Goal: Task Accomplishment & Management: Manage account settings

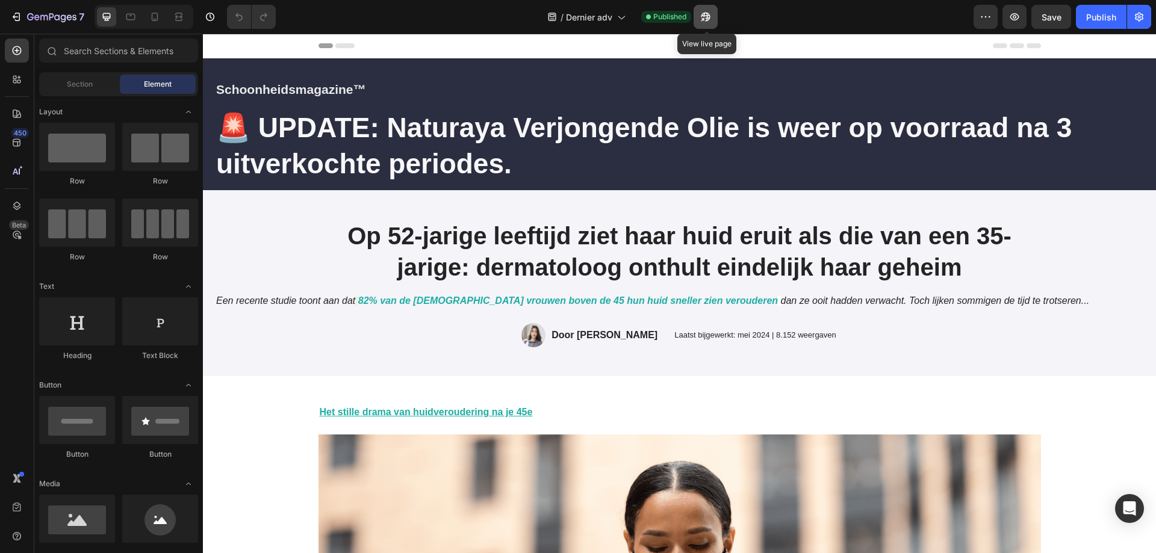
click at [711, 19] on icon "button" at bounding box center [705, 17] width 12 height 12
click at [1139, 19] on icon "button" at bounding box center [1139, 17] width 12 height 12
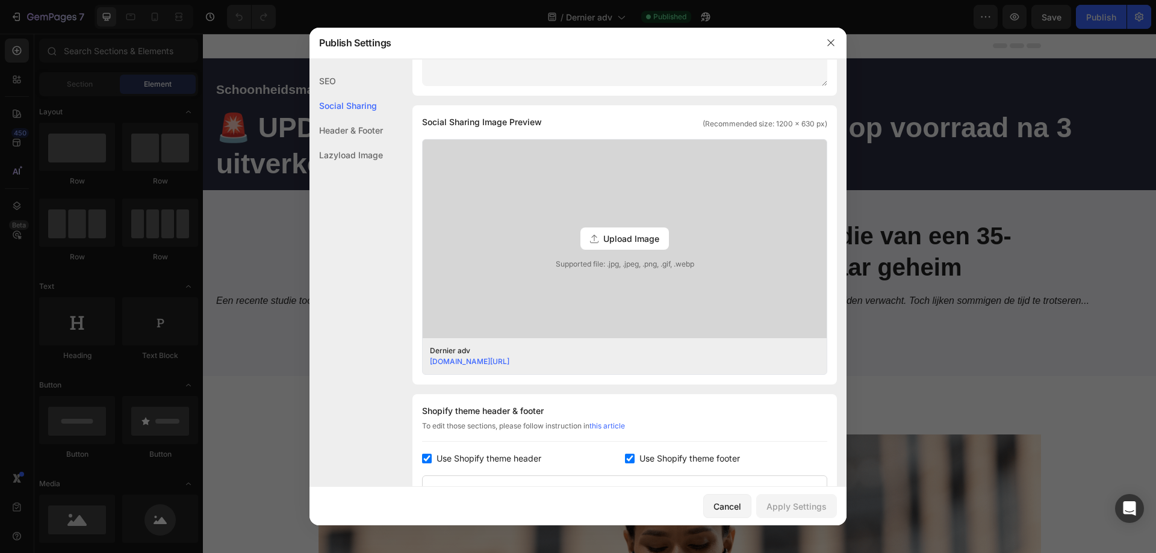
scroll to position [482, 0]
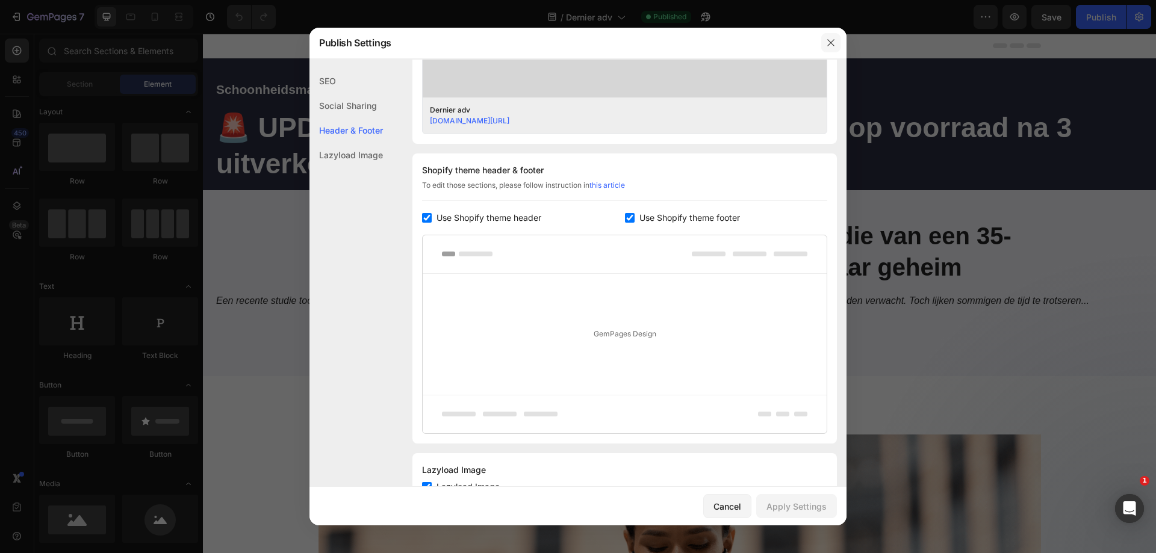
click at [833, 42] on icon "button" at bounding box center [831, 43] width 10 height 10
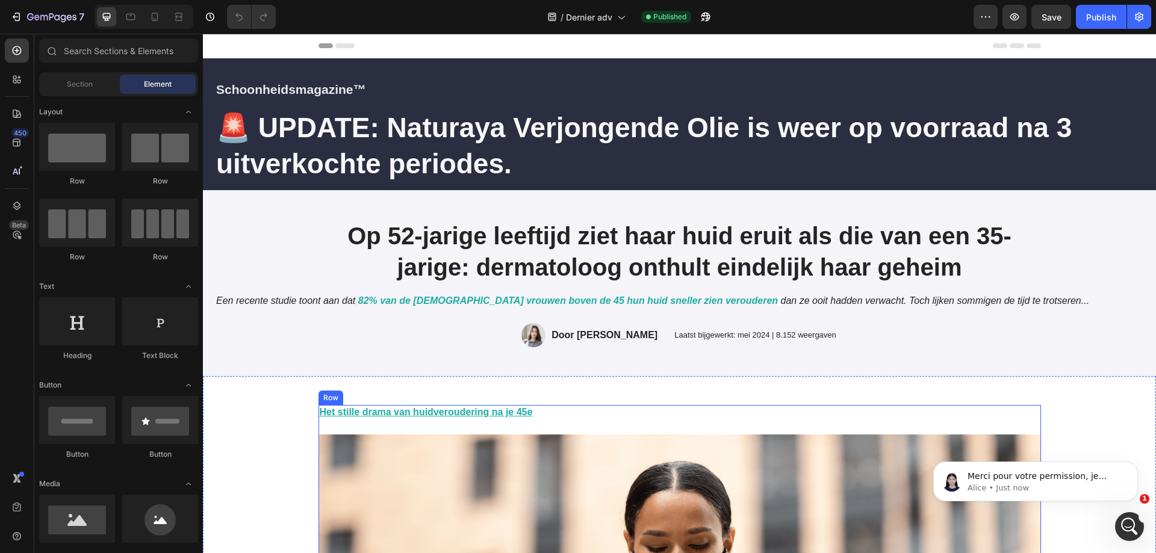
scroll to position [0, 0]
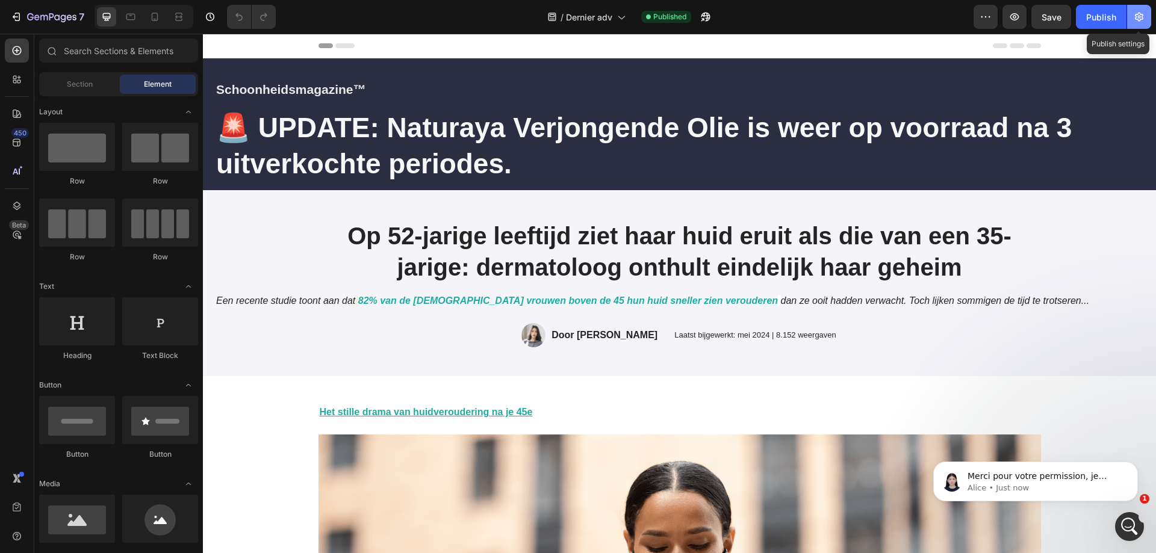
click at [1142, 23] on button "button" at bounding box center [1139, 17] width 24 height 24
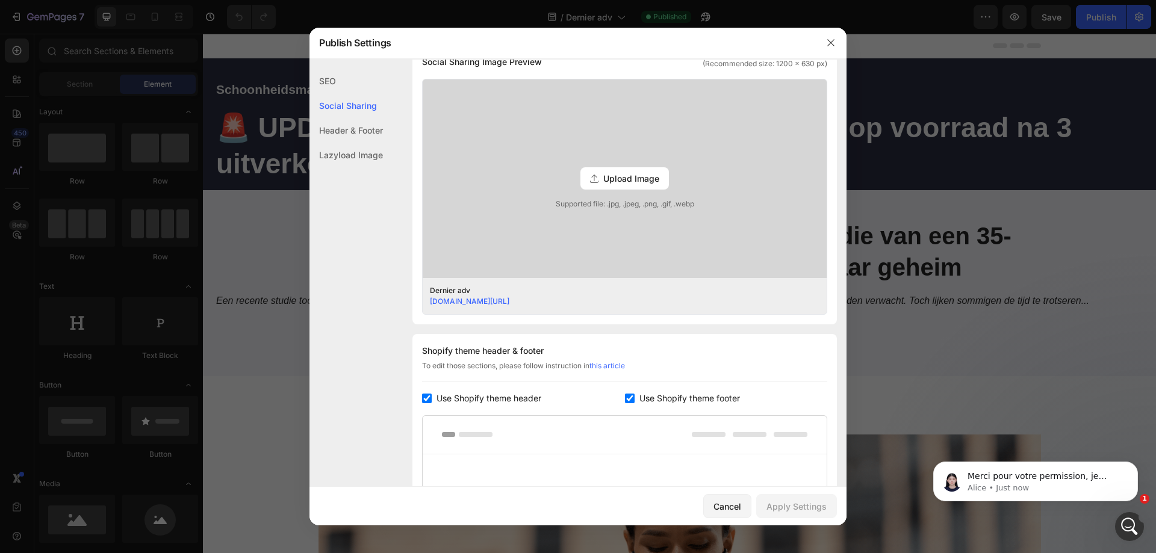
scroll to position [482, 0]
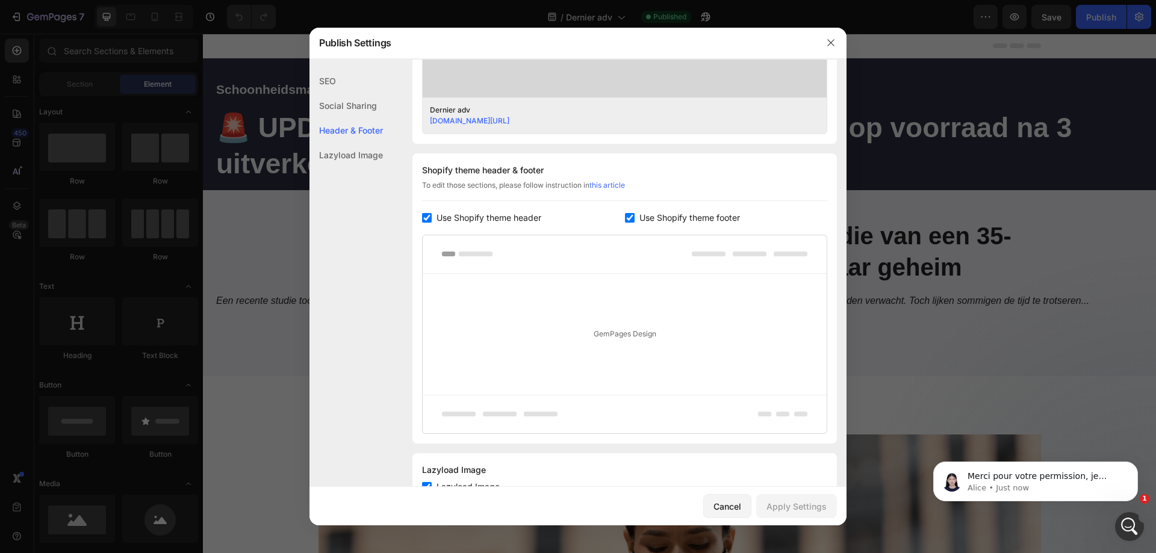
click at [424, 218] on input "checkbox" at bounding box center [427, 218] width 10 height 10
checkbox input "false"
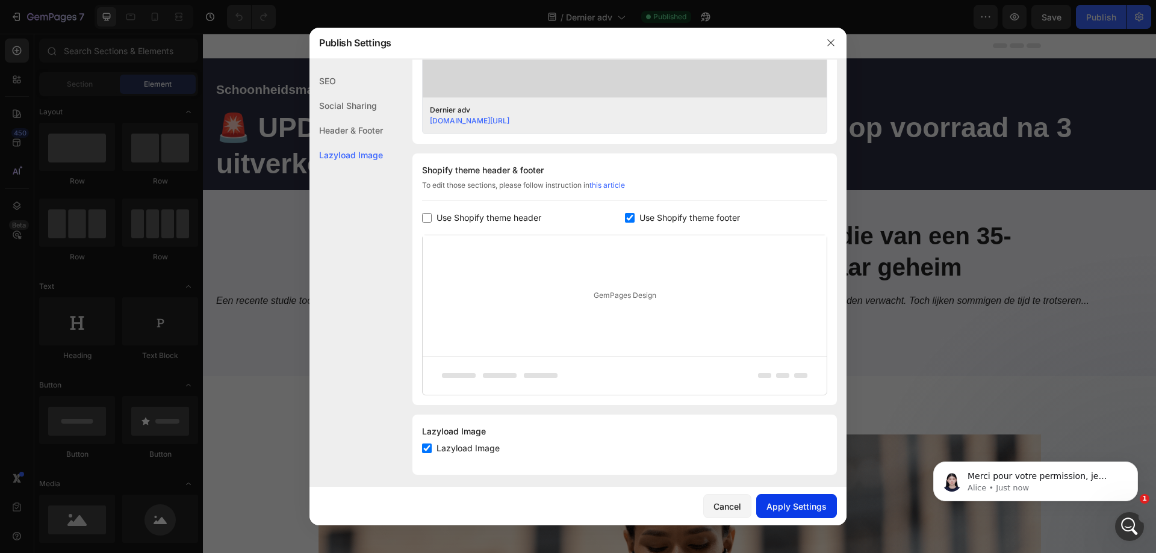
click at [813, 511] on div "Apply Settings" at bounding box center [796, 506] width 60 height 13
click at [835, 41] on button "button" at bounding box center [830, 42] width 19 height 19
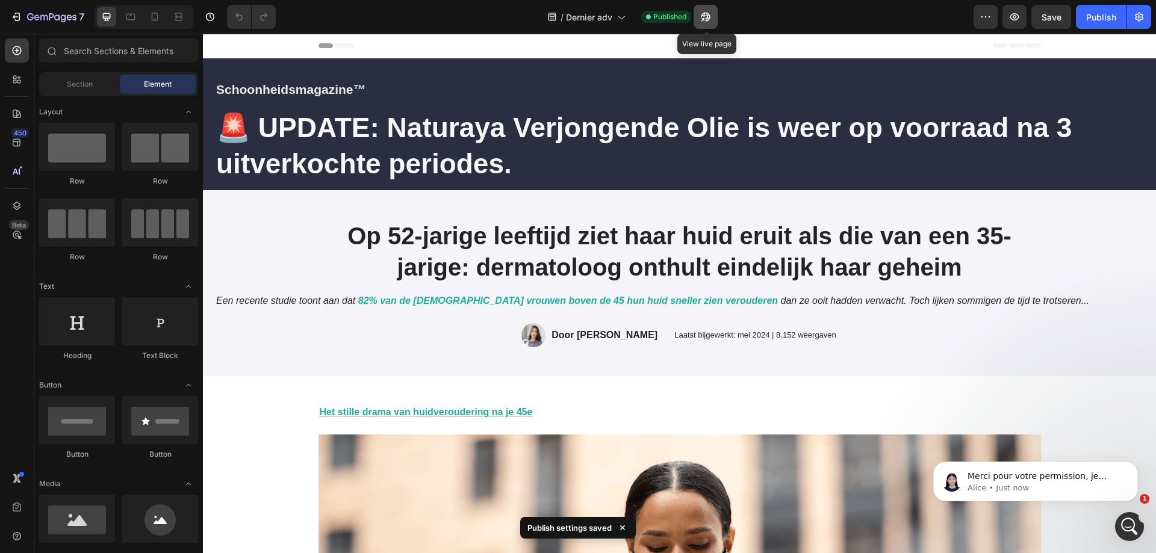
click at [708, 23] on button "button" at bounding box center [705, 17] width 24 height 24
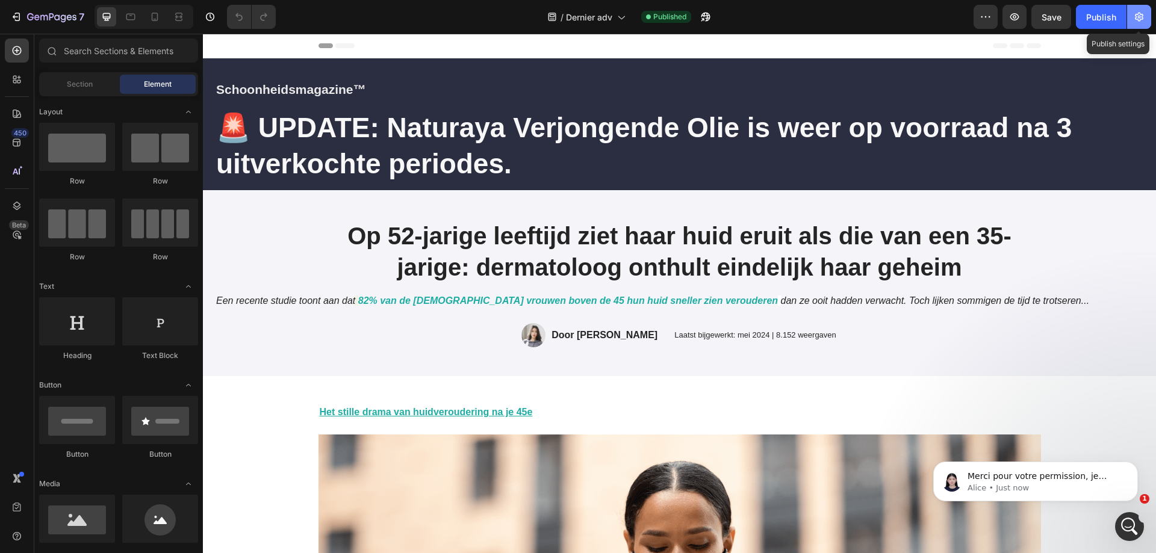
click at [1142, 19] on icon "button" at bounding box center [1139, 17] width 8 height 9
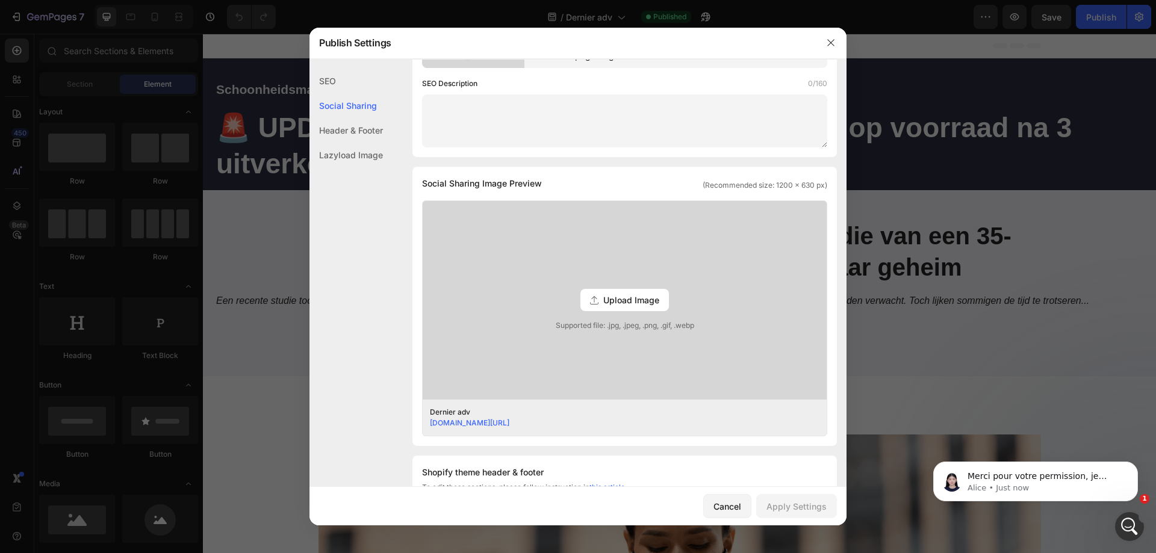
scroll to position [301, 0]
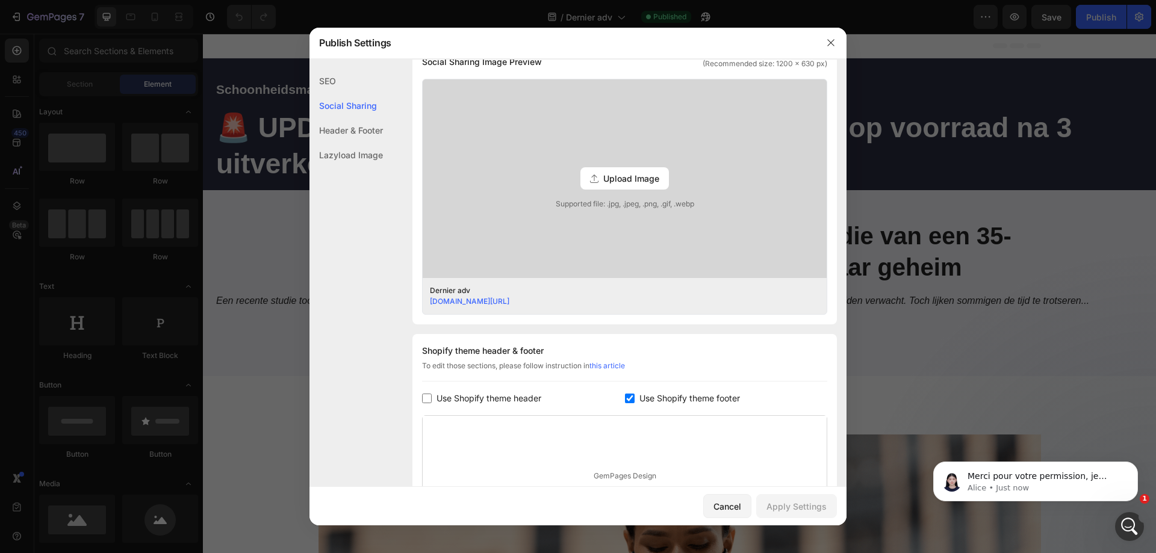
click at [625, 399] on input "checkbox" at bounding box center [630, 399] width 10 height 10
checkbox input "false"
click at [807, 511] on div "Apply Settings" at bounding box center [796, 506] width 60 height 13
click at [829, 43] on icon "button" at bounding box center [831, 43] width 10 height 10
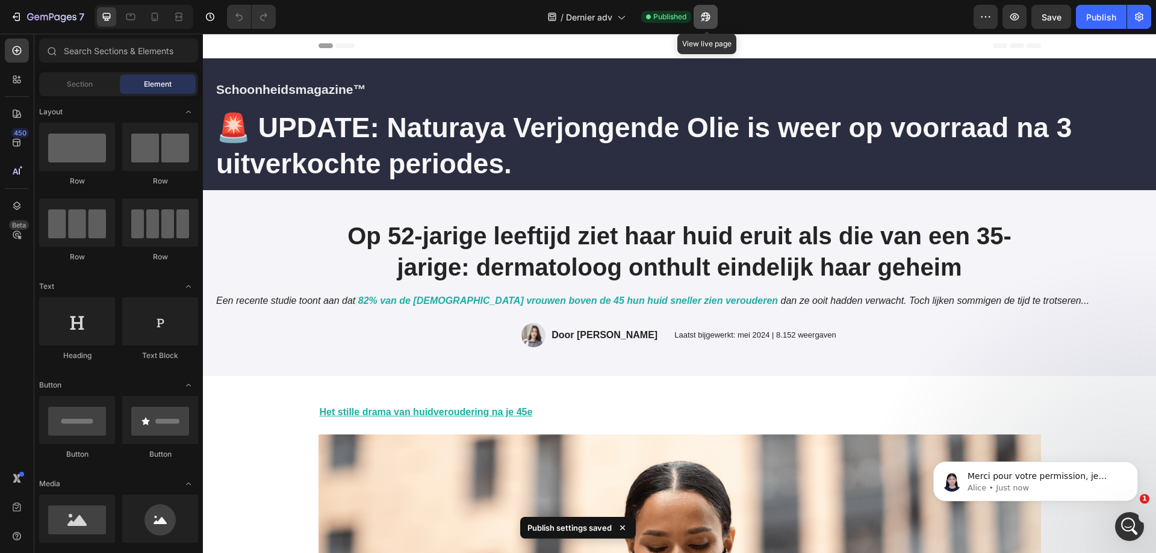
click at [705, 18] on icon "button" at bounding box center [705, 17] width 12 height 12
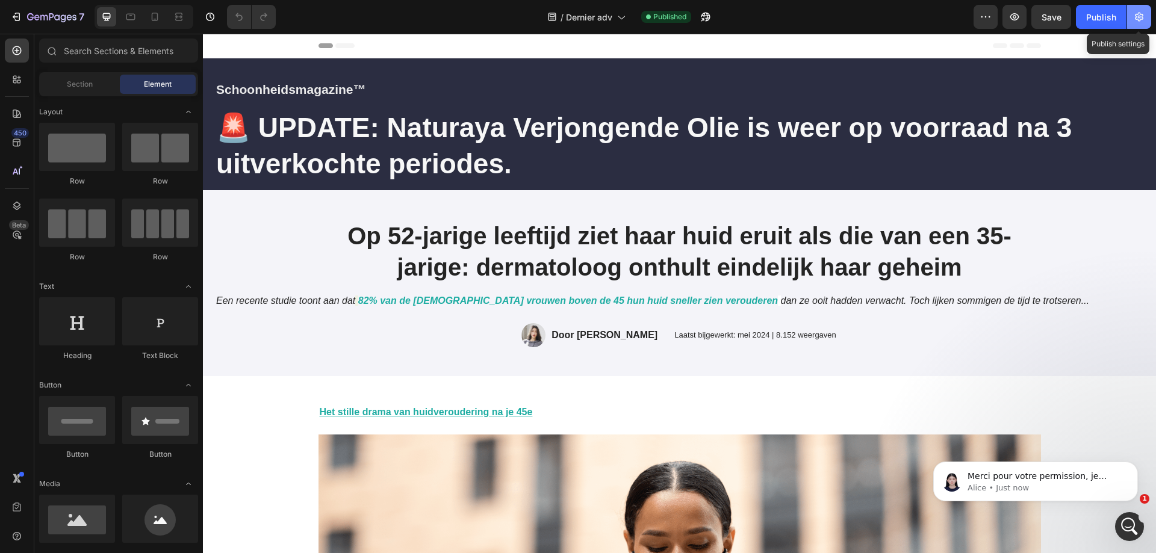
click at [1142, 16] on icon "button" at bounding box center [1139, 17] width 8 height 9
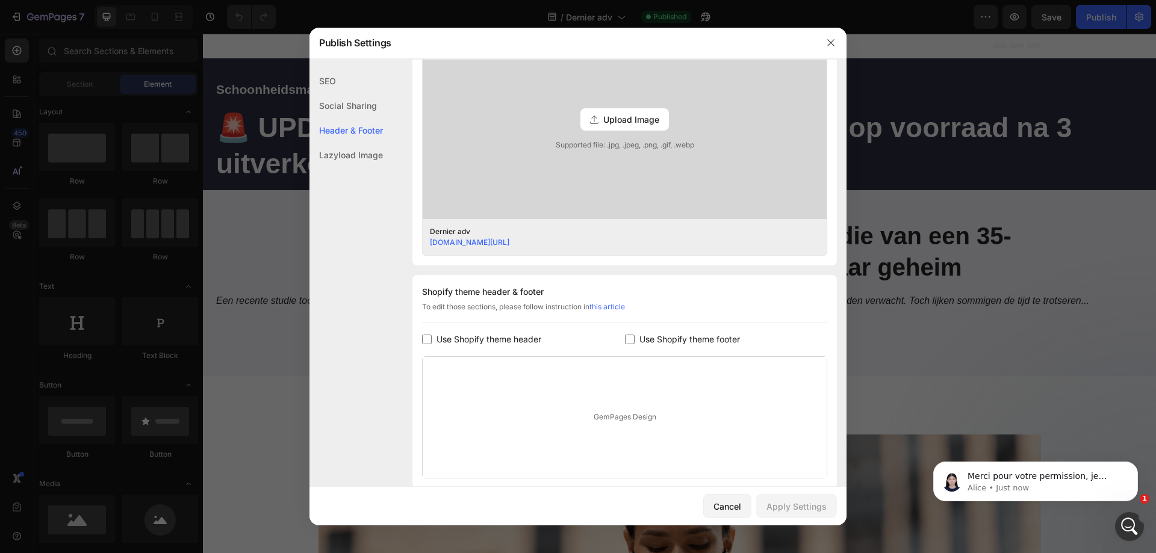
scroll to position [361, 0]
click at [429, 339] on input "checkbox" at bounding box center [427, 338] width 10 height 10
checkbox input "true"
click at [822, 512] on div "Apply Settings" at bounding box center [796, 506] width 60 height 13
click at [834, 43] on icon "button" at bounding box center [831, 43] width 10 height 10
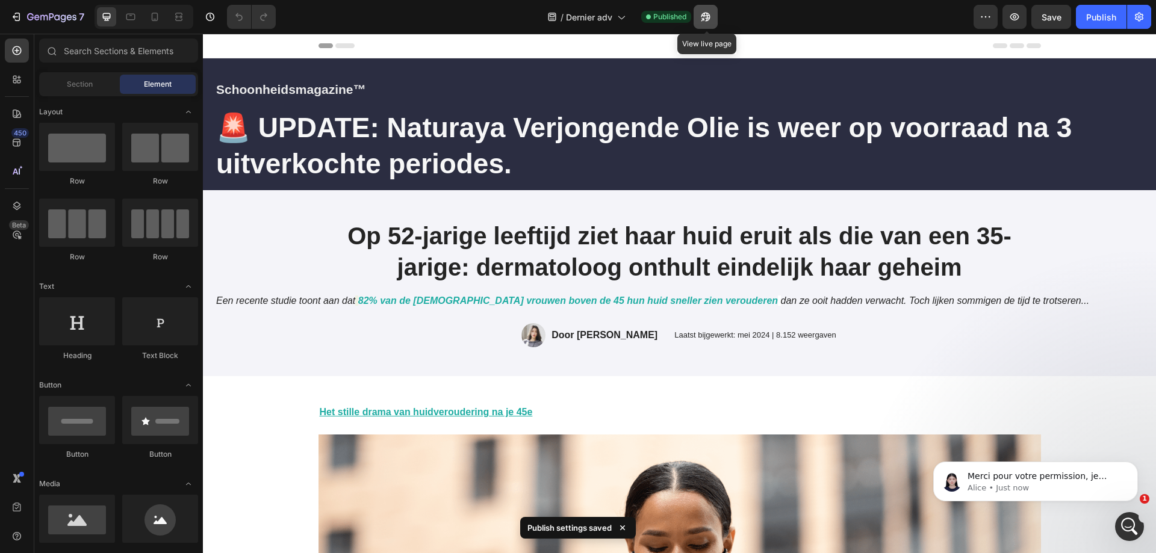
click at [704, 20] on icon "button" at bounding box center [702, 19] width 3 height 3
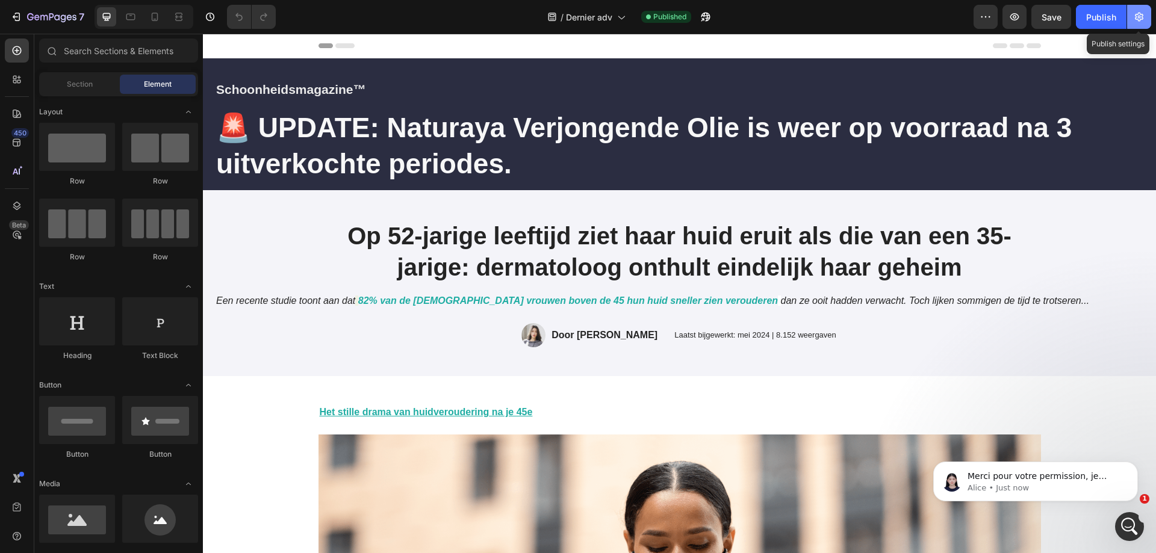
click at [1141, 13] on icon "button" at bounding box center [1139, 17] width 12 height 12
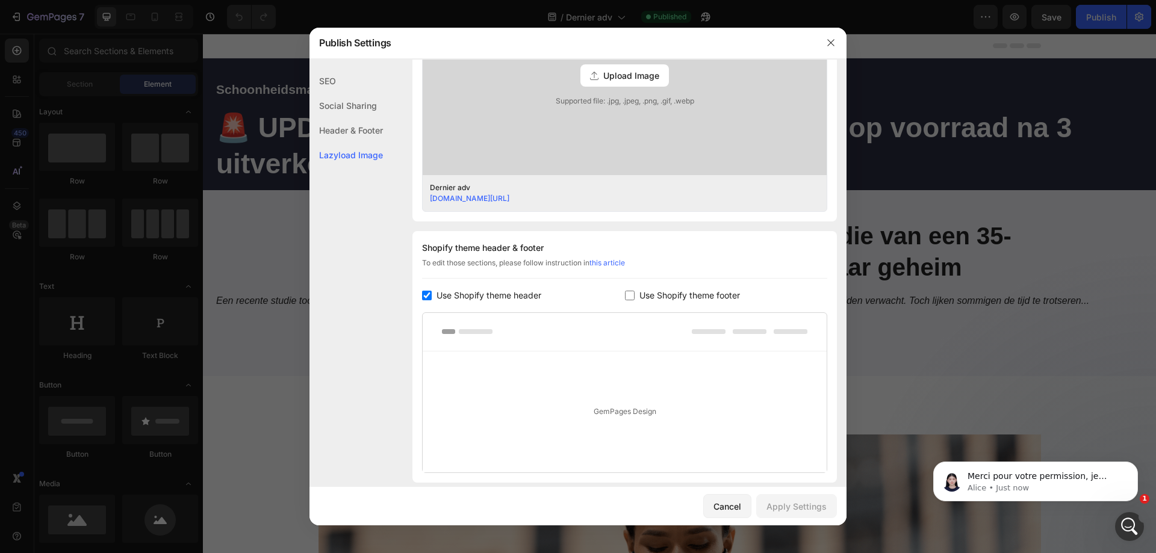
scroll to position [489, 0]
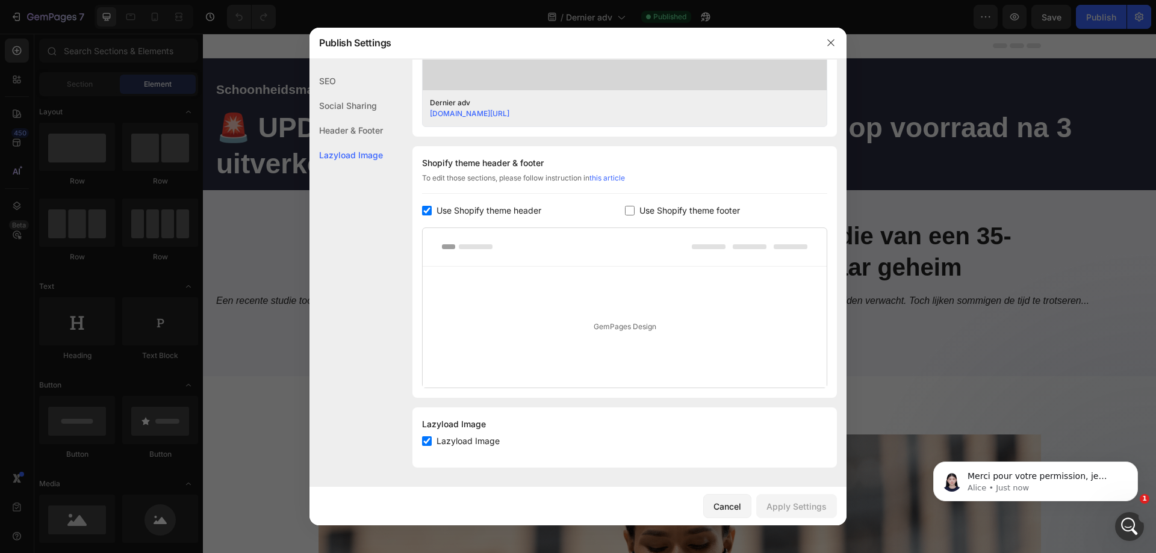
click at [424, 214] on input "checkbox" at bounding box center [427, 211] width 10 height 10
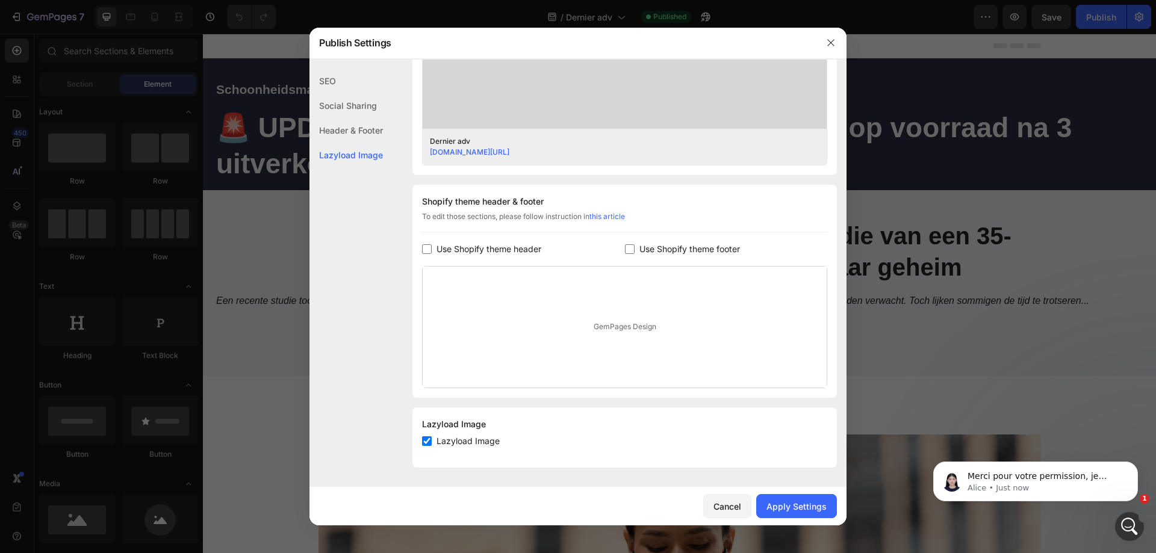
click at [428, 250] on input "checkbox" at bounding box center [427, 249] width 10 height 10
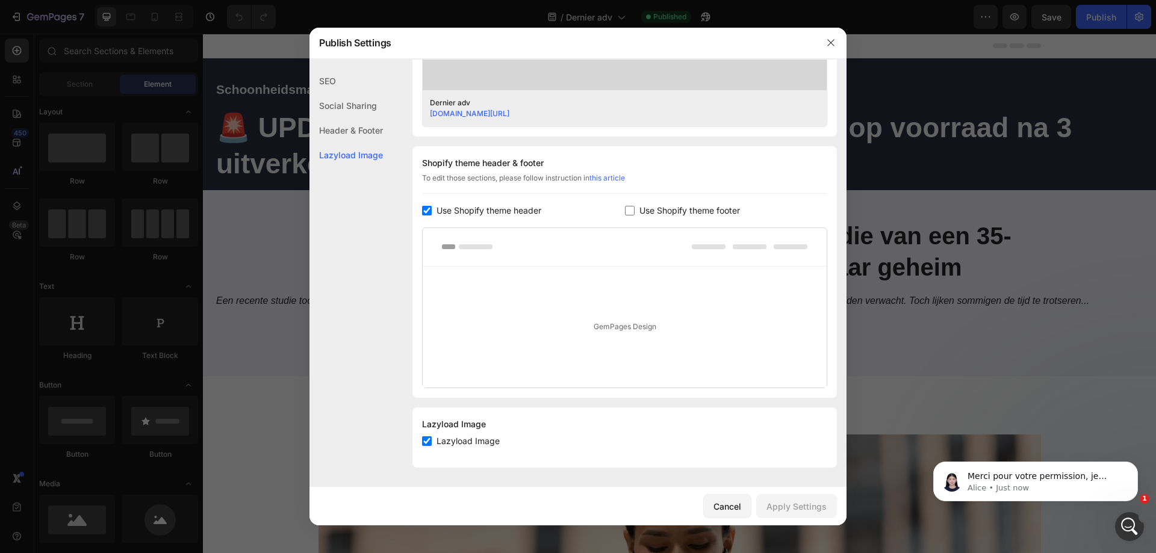
click at [426, 214] on input "checkbox" at bounding box center [427, 211] width 10 height 10
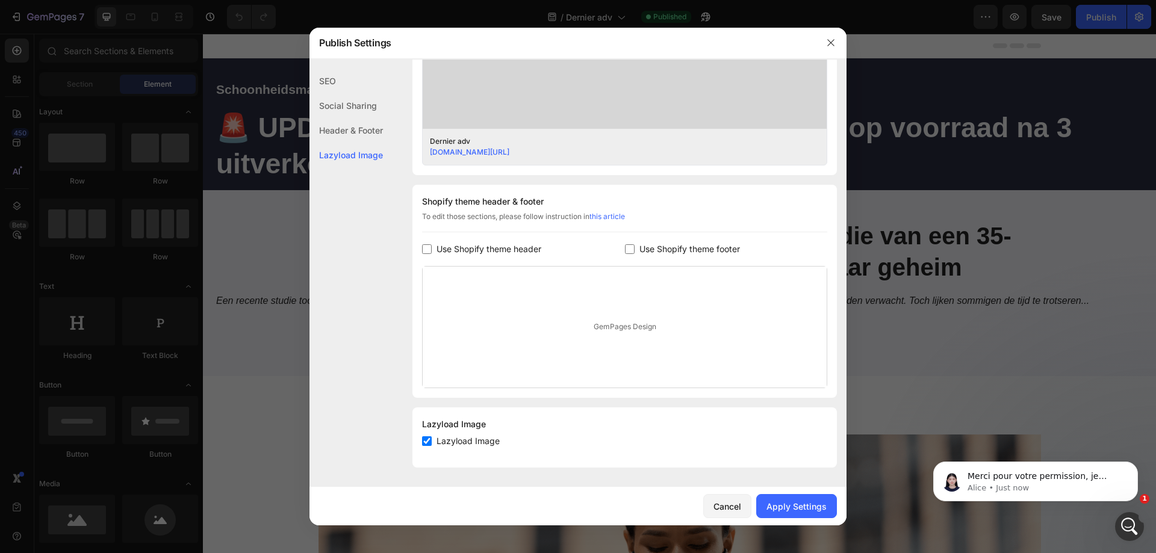
click at [429, 247] on input "checkbox" at bounding box center [427, 249] width 10 height 10
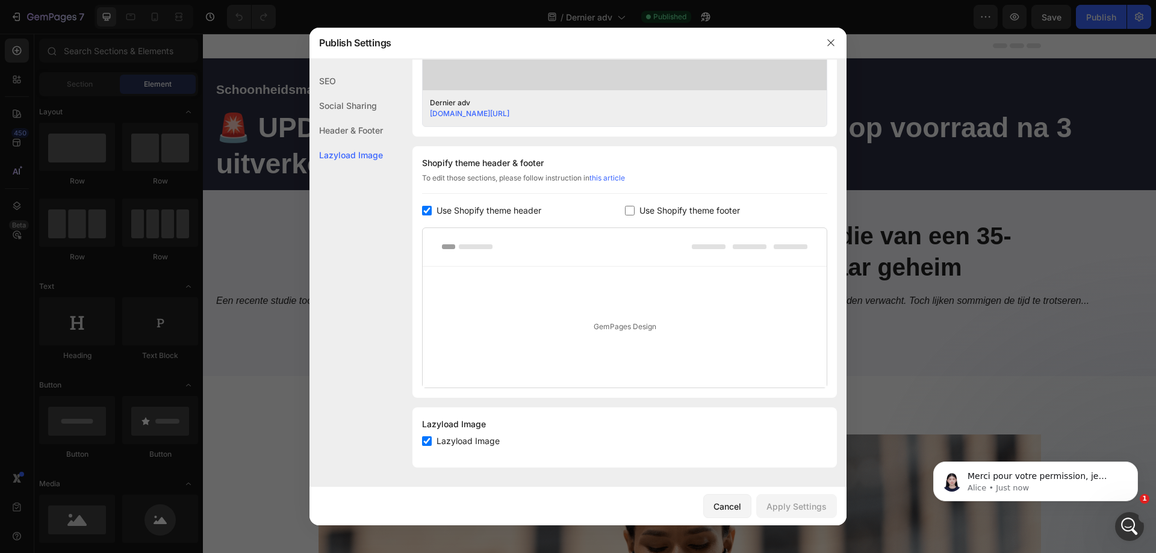
click at [429, 209] on input "checkbox" at bounding box center [427, 211] width 10 height 10
checkbox input "false"
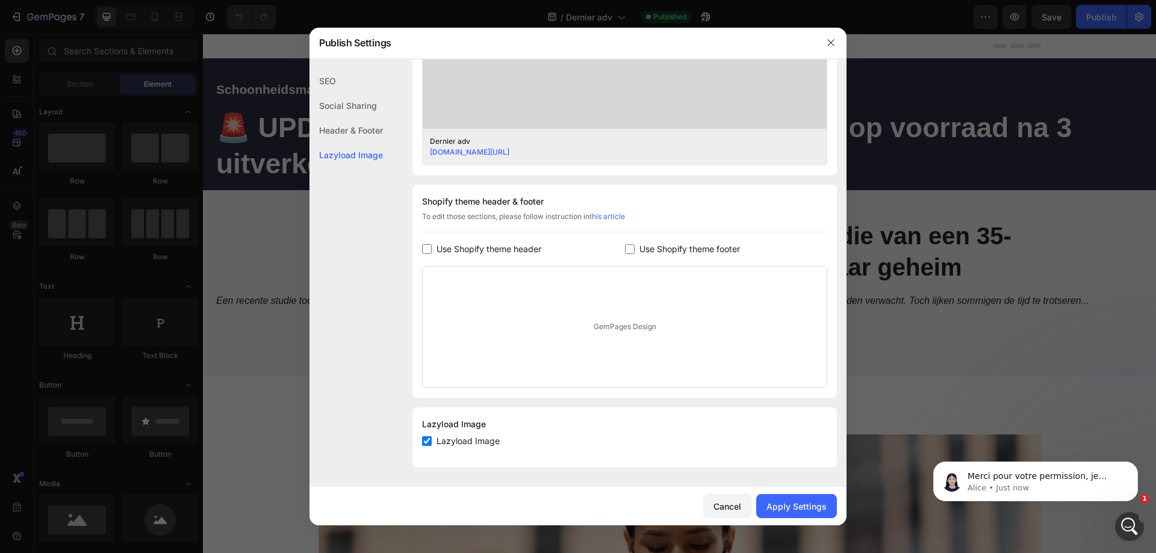
click at [625, 250] on input "checkbox" at bounding box center [630, 249] width 10 height 10
checkbox input "true"
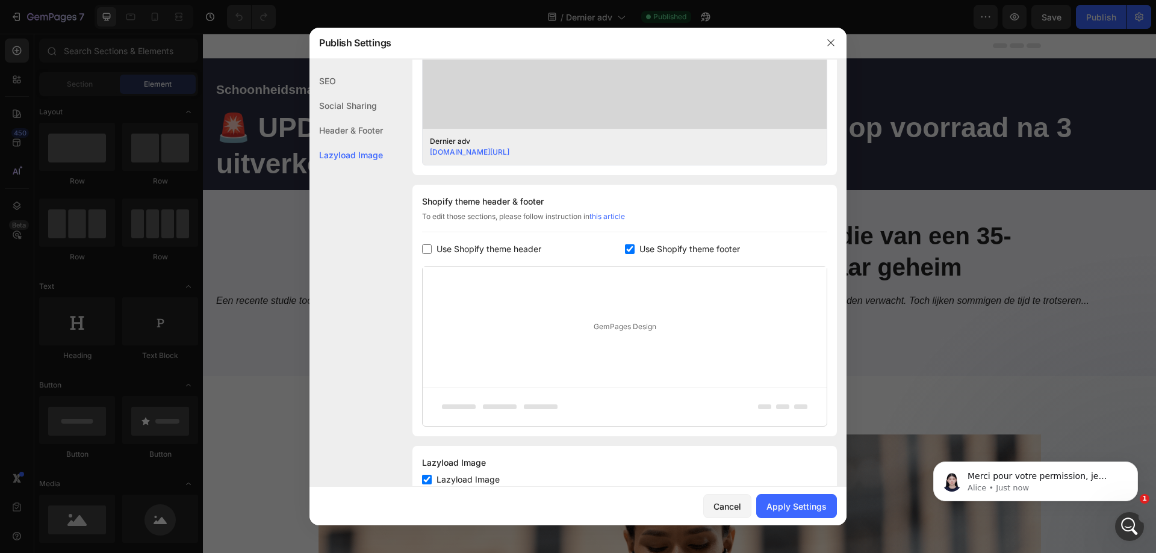
click at [427, 249] on input "checkbox" at bounding box center [427, 249] width 10 height 10
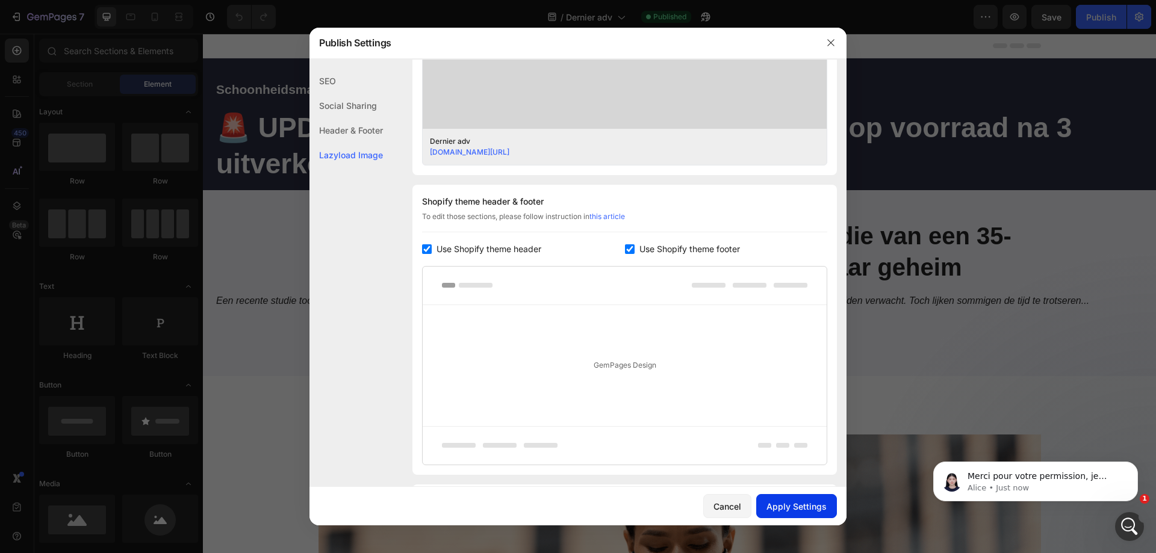
click at [795, 504] on div "Apply Settings" at bounding box center [796, 506] width 60 height 13
click at [435, 250] on label "Use Shopify theme header" at bounding box center [487, 249] width 110 height 14
checkbox input "false"
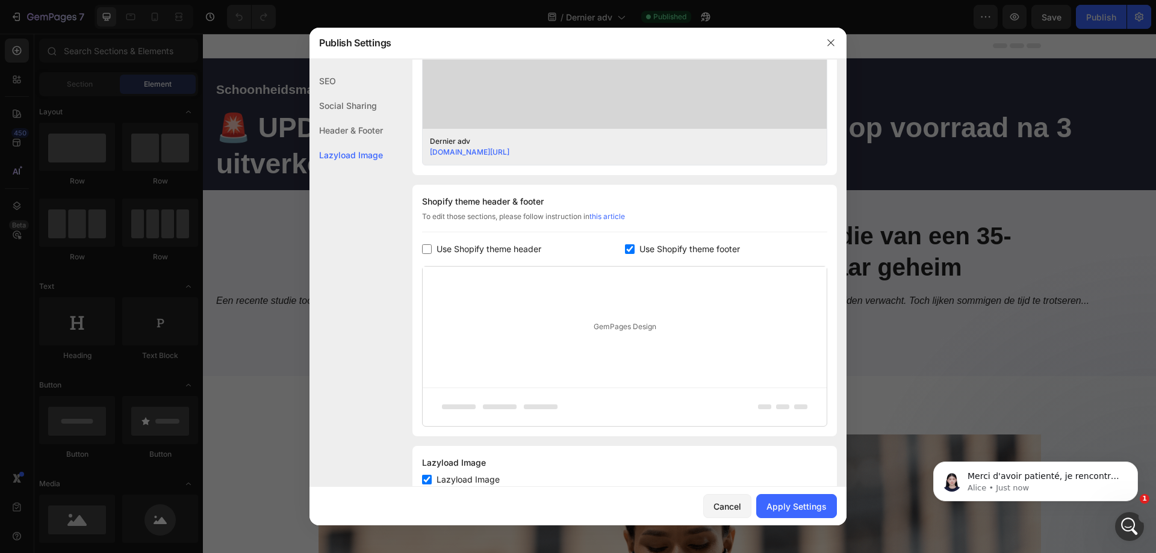
click at [627, 247] on input "checkbox" at bounding box center [630, 249] width 10 height 10
checkbox input "false"
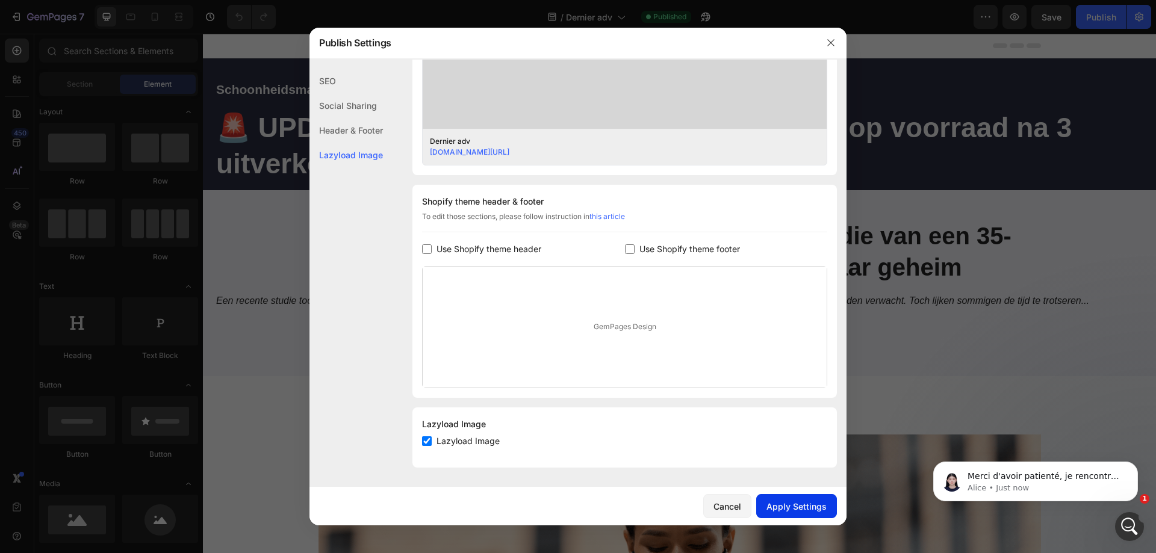
click at [784, 504] on div "Apply Settings" at bounding box center [796, 506] width 60 height 13
click at [827, 48] on button "button" at bounding box center [830, 42] width 19 height 19
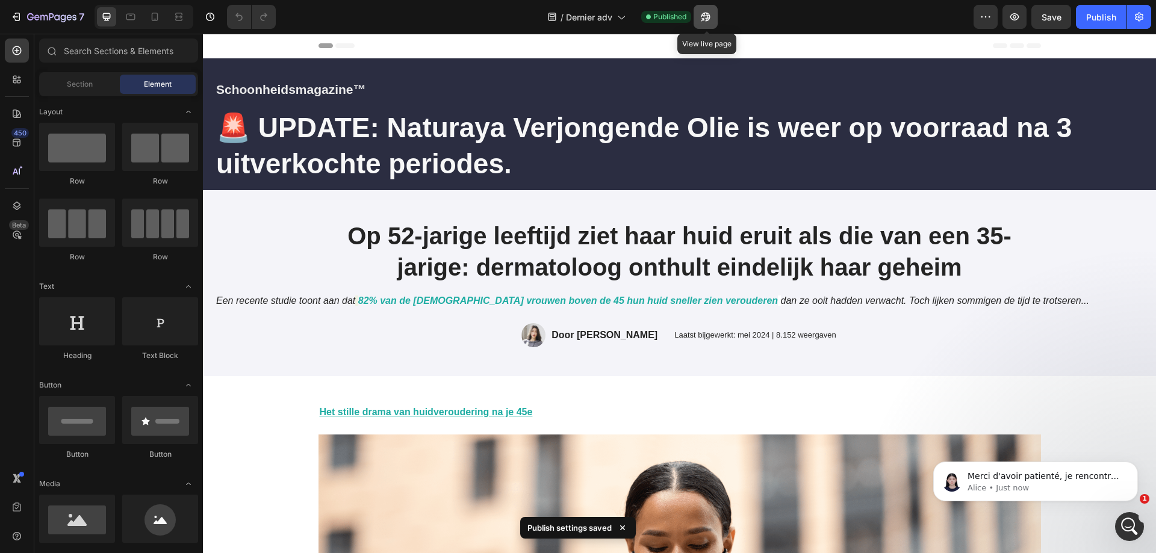
click at [698, 23] on button "button" at bounding box center [705, 17] width 24 height 24
